Goal: Task Accomplishment & Management: Use online tool/utility

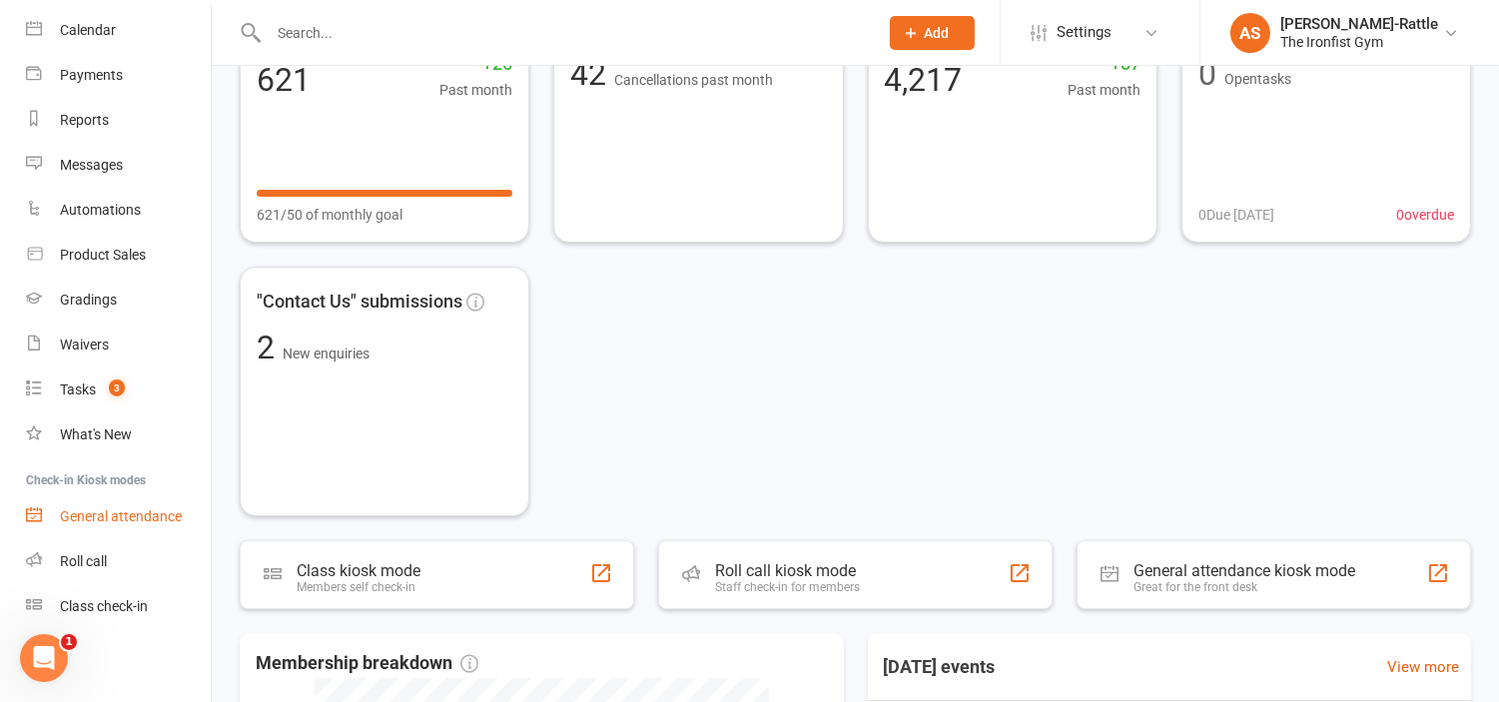
scroll to position [172, 0]
click at [108, 623] on link "Class check-in" at bounding box center [118, 606] width 185 height 45
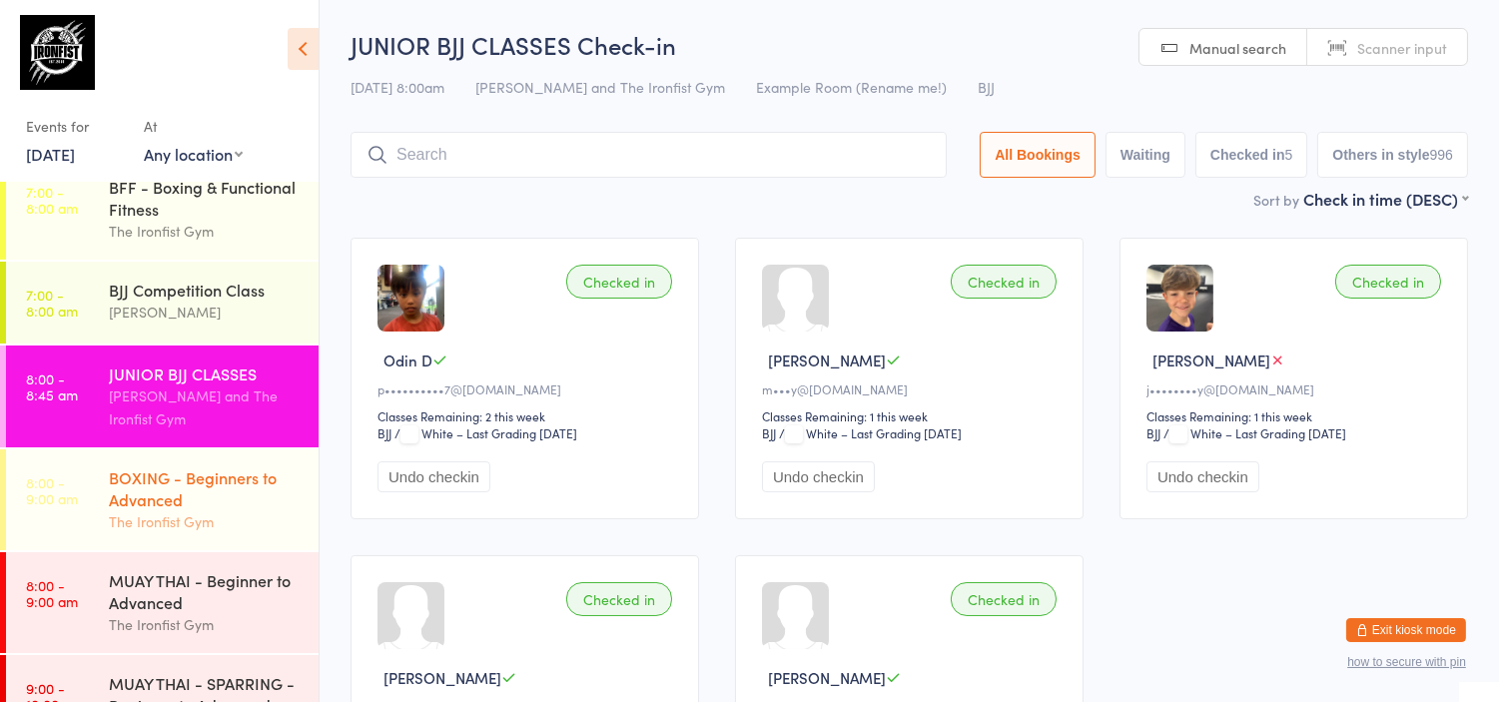
scroll to position [10, 0]
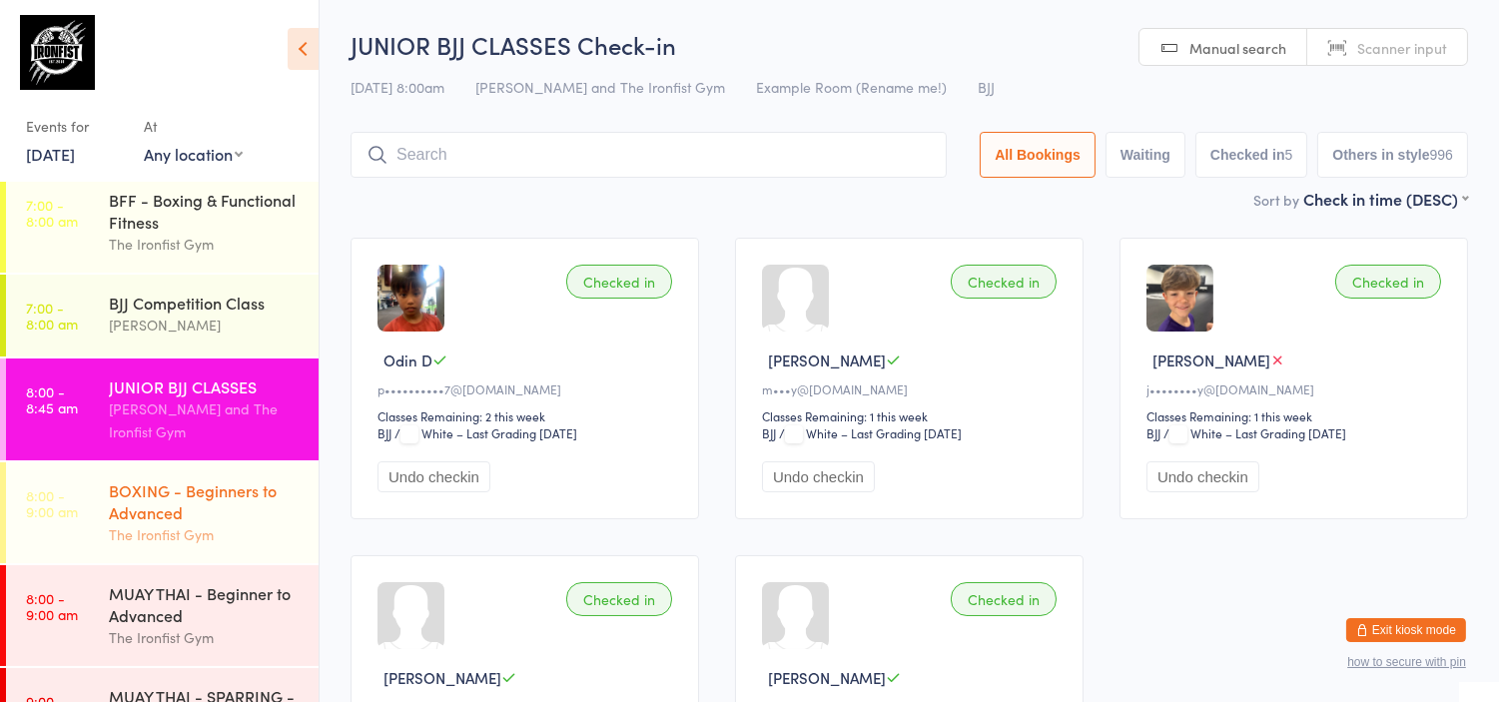
click at [171, 484] on div "BOXING - Beginners to Advanced" at bounding box center [205, 501] width 193 height 44
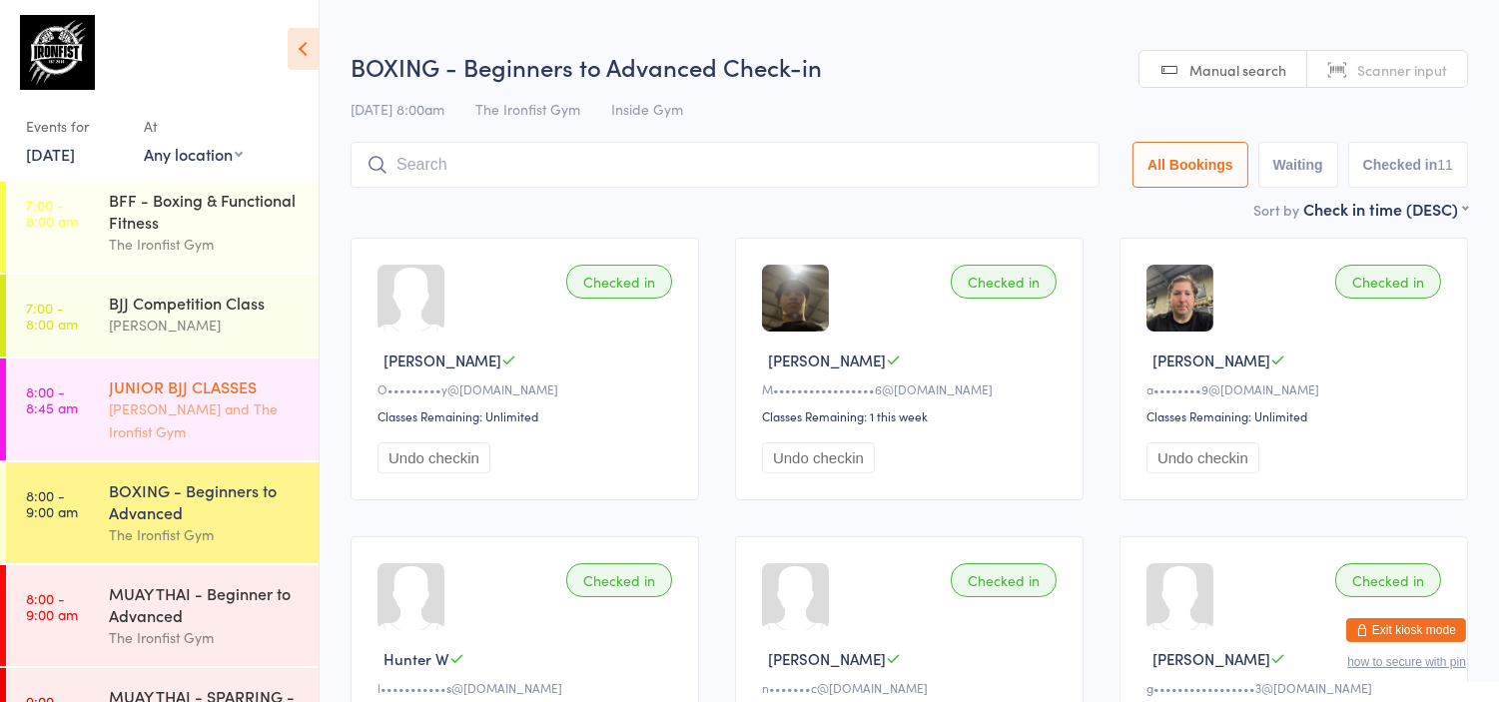
click at [148, 425] on div "Lianne Bell and The Ironfist Gym" at bounding box center [205, 420] width 193 height 46
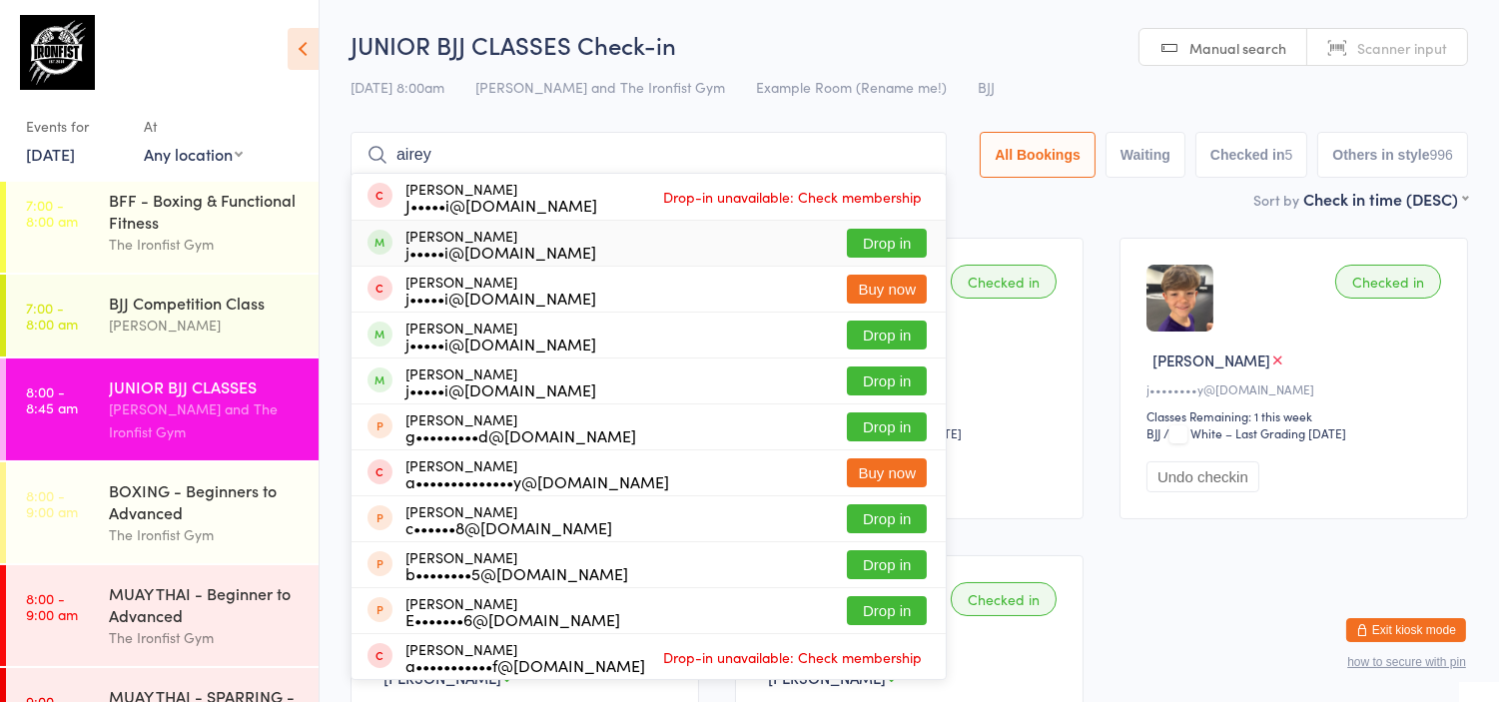
type input "airey"
click at [887, 244] on button "Drop in" at bounding box center [887, 243] width 80 height 29
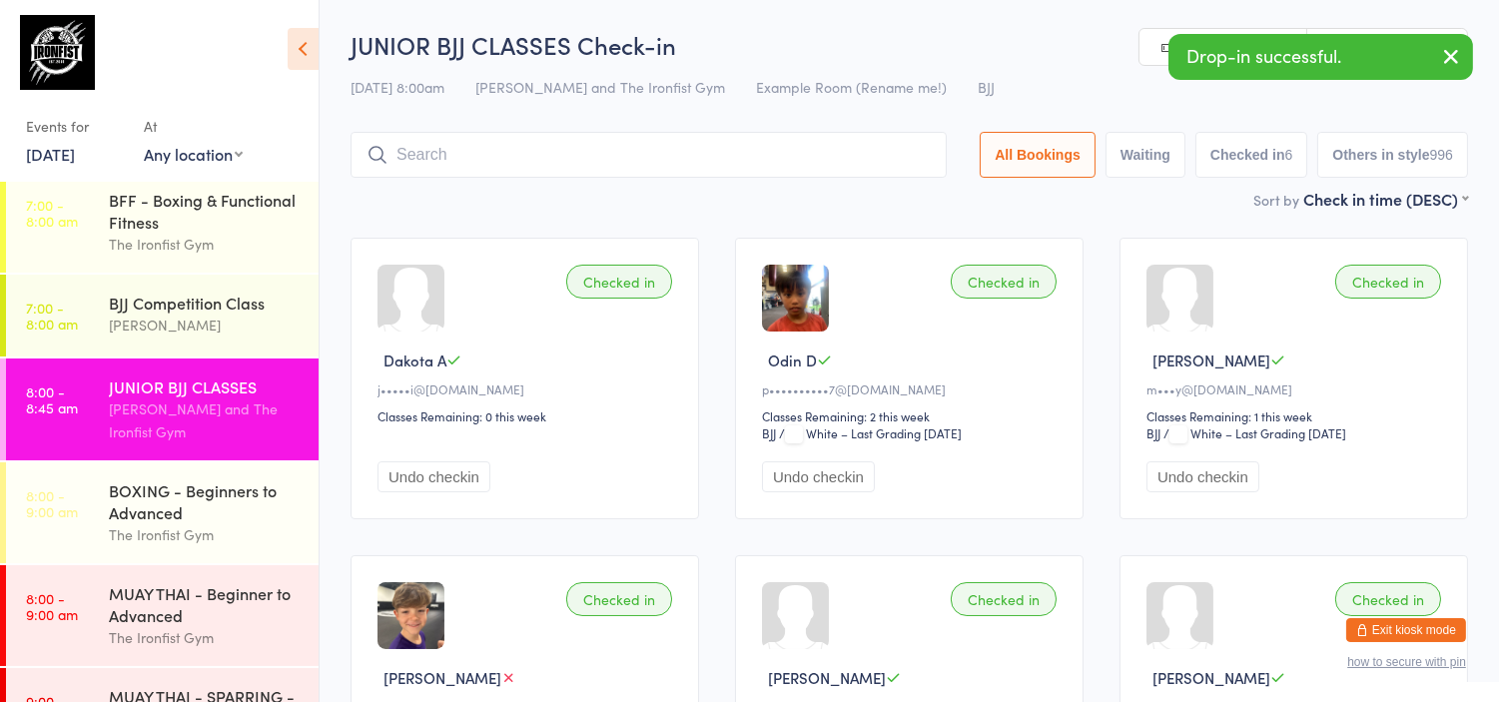
scroll to position [8, 0]
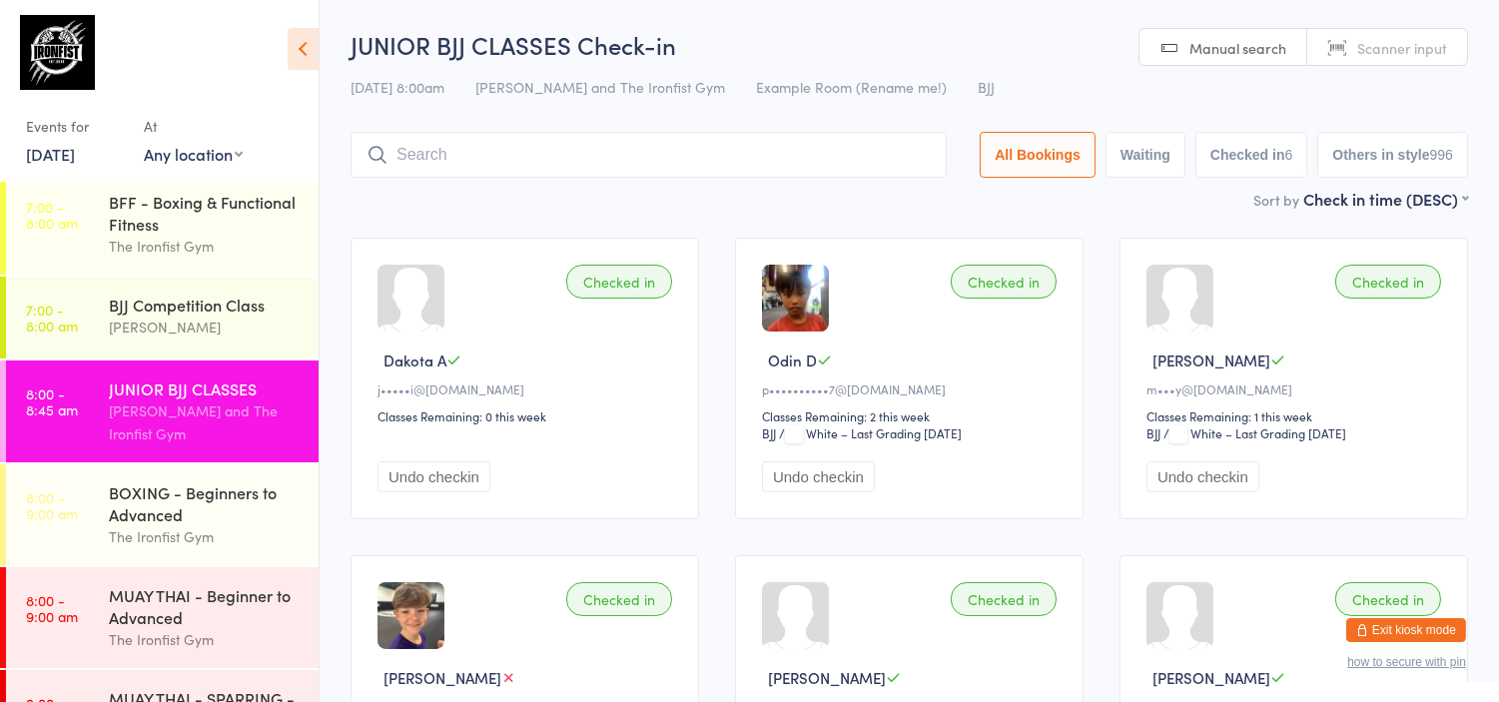
click at [477, 106] on div "JUNIOR BJJ CLASSES Check-in 11 Oct 8:00am Lianne Bell and The Ironfist Gym Exam…" at bounding box center [908, 108] width 1117 height 160
